Goal: Task Accomplishment & Management: Manage account settings

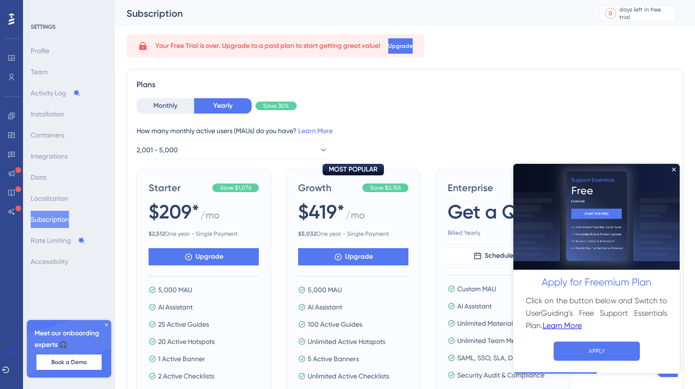
click at [673, 166] on img at bounding box center [597, 217] width 166 height 106
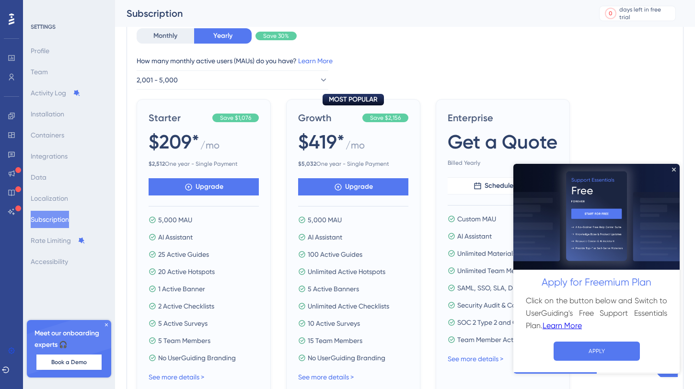
scroll to position [95, 0]
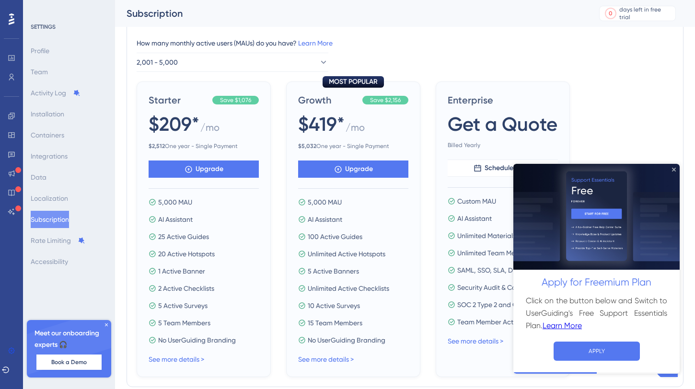
click at [674, 168] on icon "Close Preview" at bounding box center [674, 169] width 4 height 4
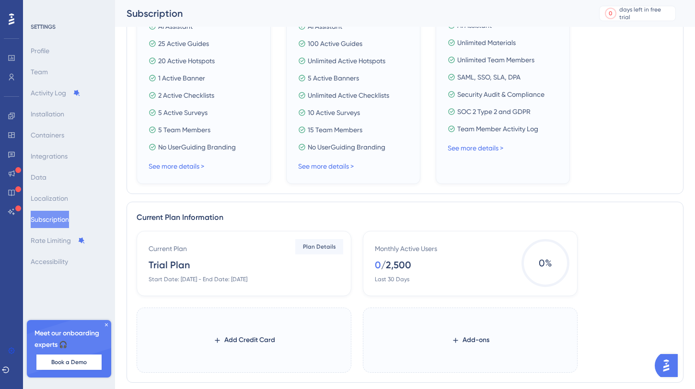
scroll to position [400, 0]
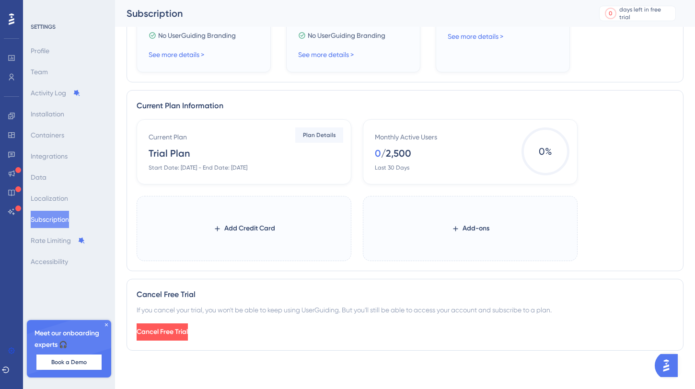
click at [239, 142] on div "Current Plan Trial Plan Start Date: September 25, 2025 - End Date: October 9, 2…" at bounding box center [246, 151] width 195 height 40
drag, startPoint x: 316, startPoint y: 165, endPoint x: 229, endPoint y: 165, distance: 86.8
click at [229, 165] on div "Current Plan Trial Plan Start Date: September 25, 2025 - End Date: October 9, 2…" at bounding box center [246, 151] width 195 height 40
click at [229, 165] on div "Start Date: [DATE] - End Date: [DATE]" at bounding box center [198, 168] width 99 height 8
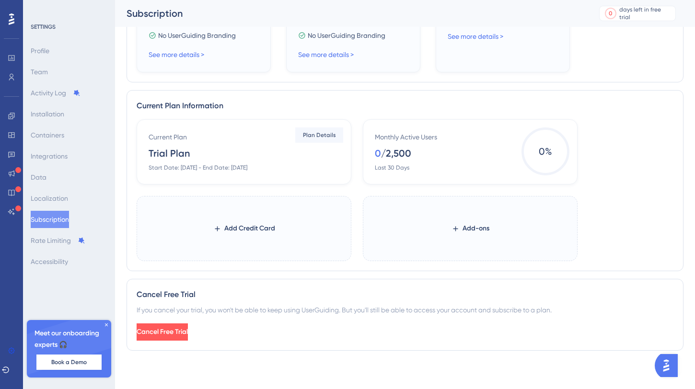
click at [198, 171] on div "Start Date: [DATE] - End Date: [DATE]" at bounding box center [198, 168] width 99 height 8
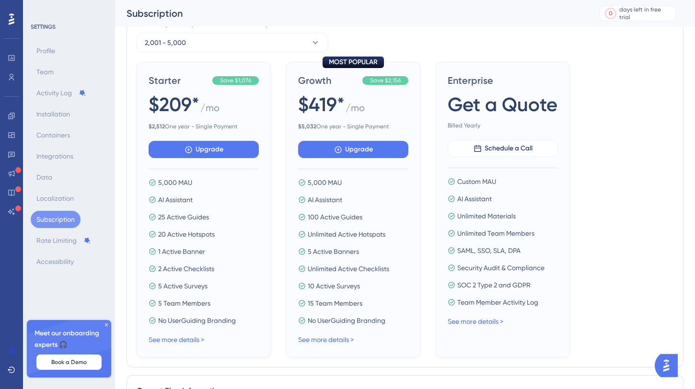
scroll to position [99, 0]
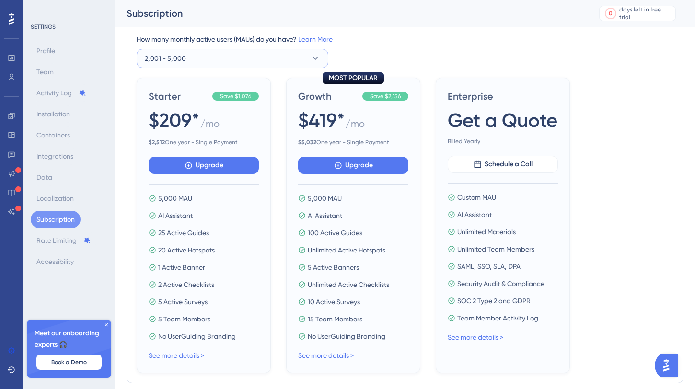
click at [304, 59] on button "2,001 - 5,000" at bounding box center [233, 58] width 192 height 19
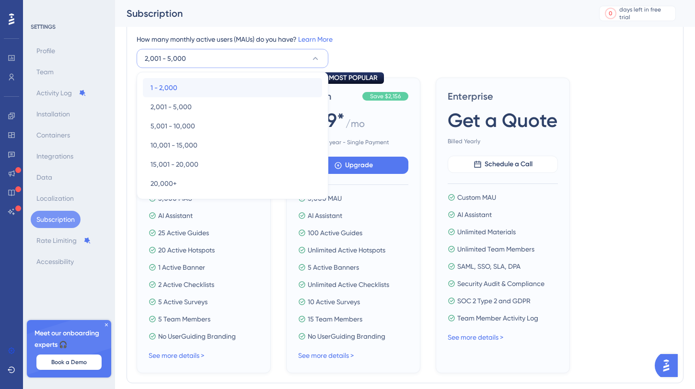
click at [277, 89] on div "1 - 2,000 1 - 2,000" at bounding box center [233, 87] width 164 height 19
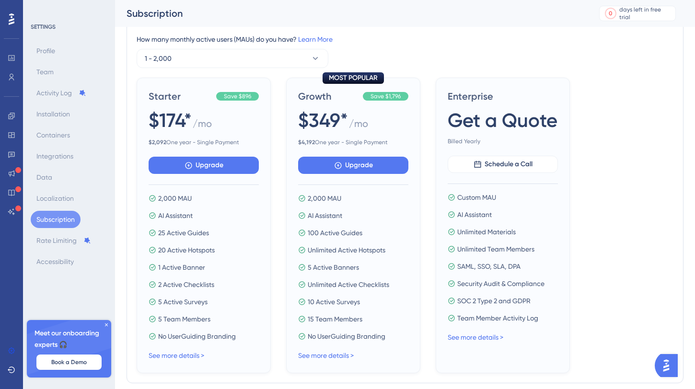
click at [374, 58] on div "How many monthly active users ([PERSON_NAME]) do you have? Learn More 1 - 2,000" at bounding box center [405, 51] width 537 height 35
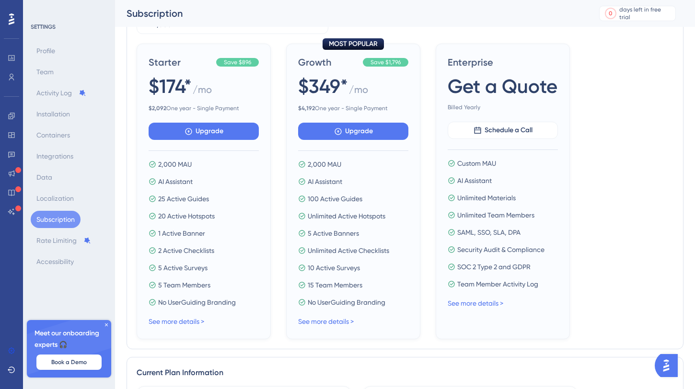
scroll to position [164, 0]
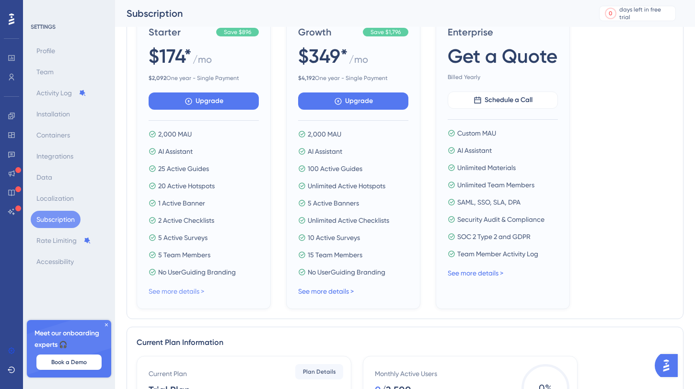
click at [188, 294] on link "See more details >" at bounding box center [177, 292] width 56 height 8
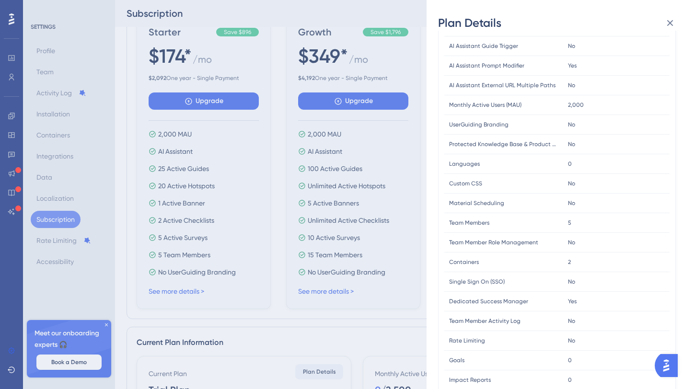
scroll to position [230, 0]
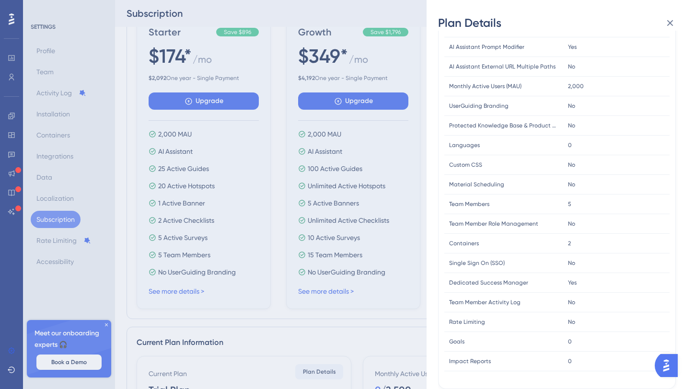
click at [407, 281] on div "Plan Details Plan Type: Starter Yearly FEATURE LIMIT Active Guides Active Guide…" at bounding box center [347, 194] width 695 height 389
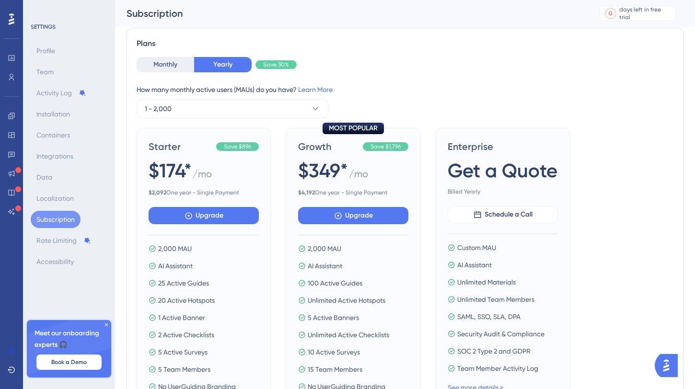
scroll to position [0, 0]
